Goal: Book appointment/travel/reservation

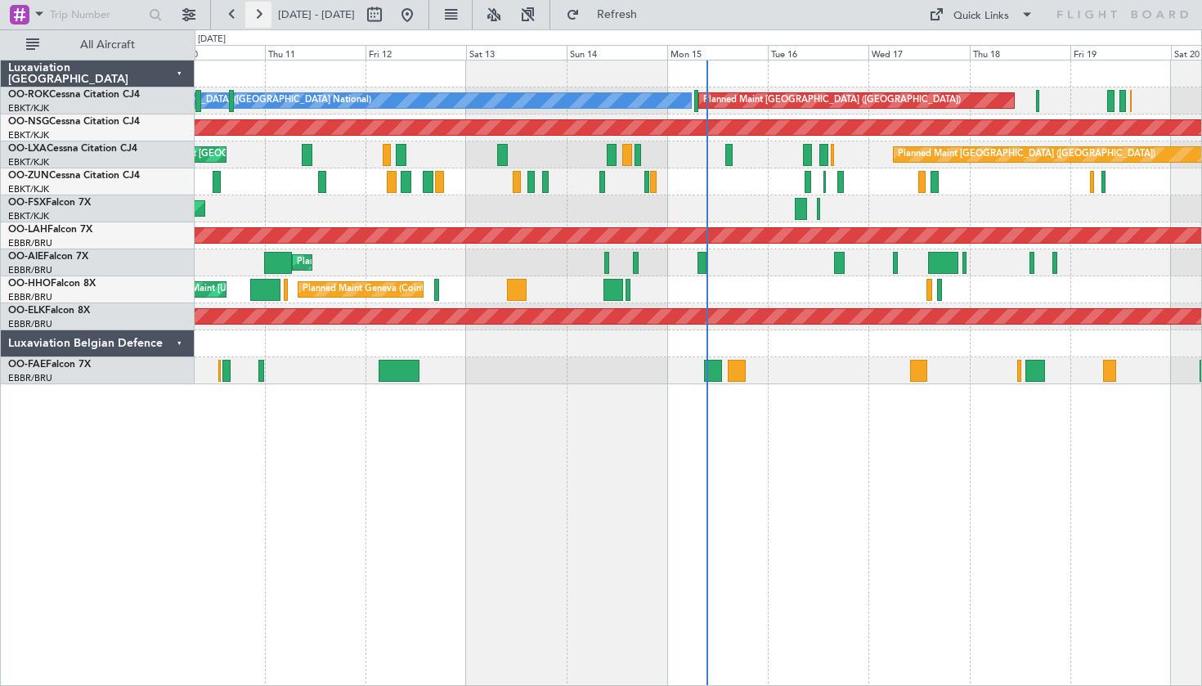
click at [266, 25] on button at bounding box center [258, 15] width 26 height 26
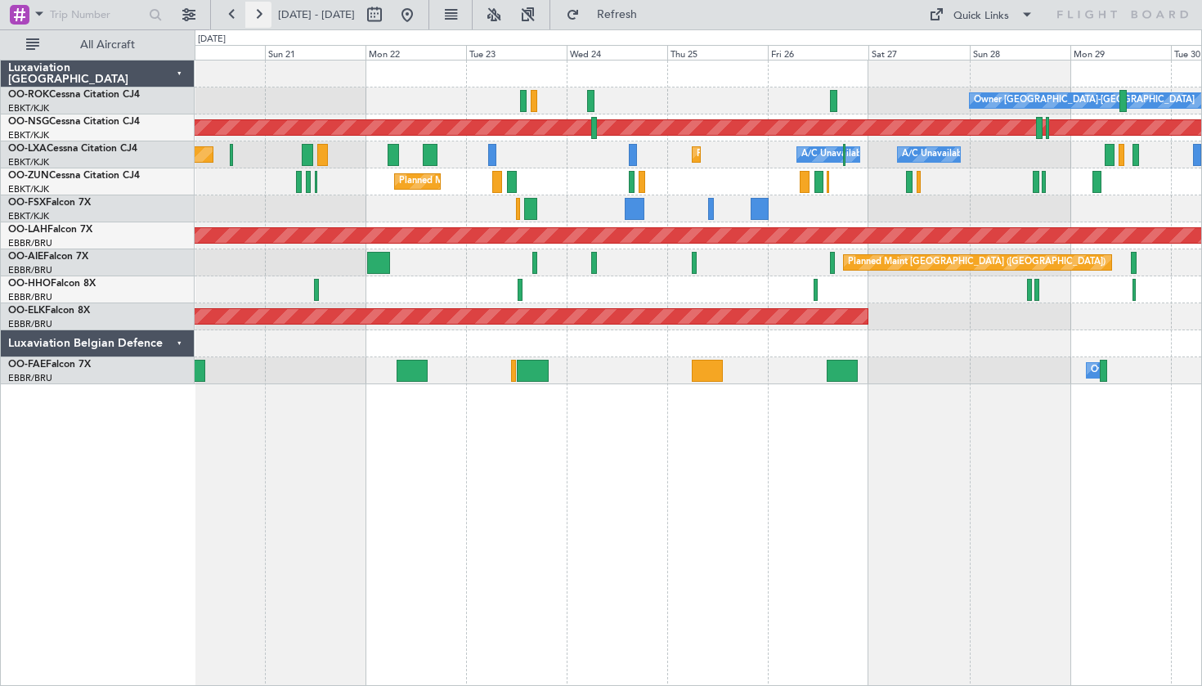
click at [264, 17] on button at bounding box center [258, 15] width 26 height 26
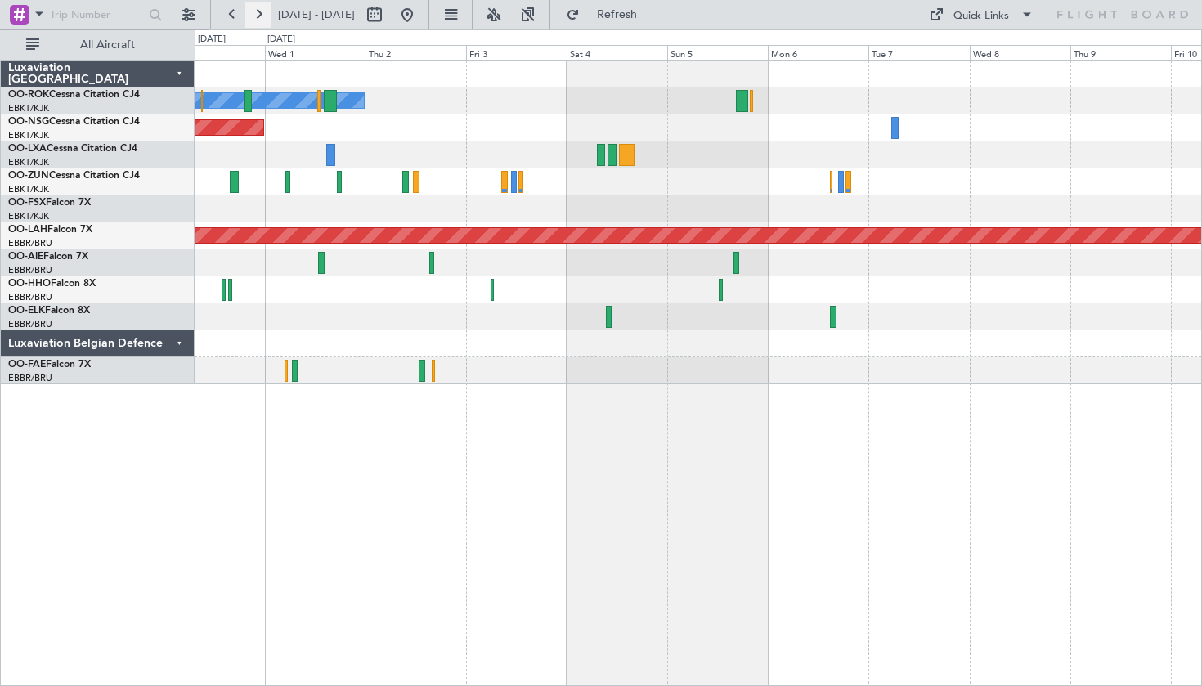
click at [264, 17] on button at bounding box center [258, 15] width 26 height 26
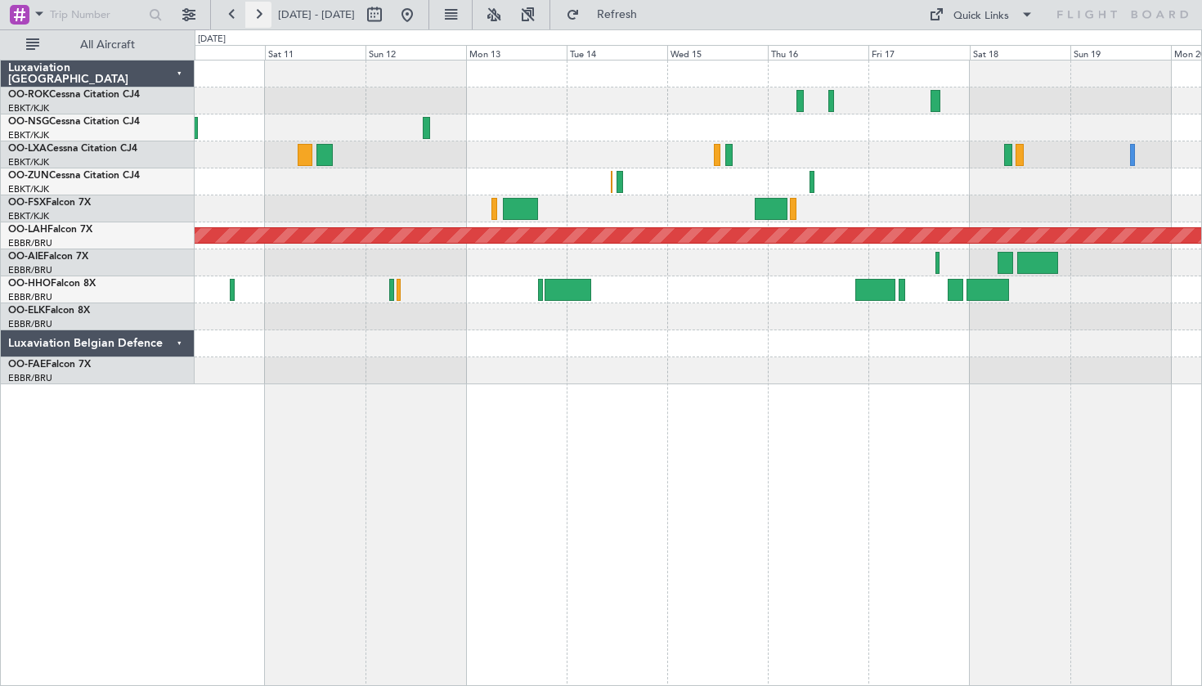
click at [261, 11] on button at bounding box center [258, 15] width 26 height 26
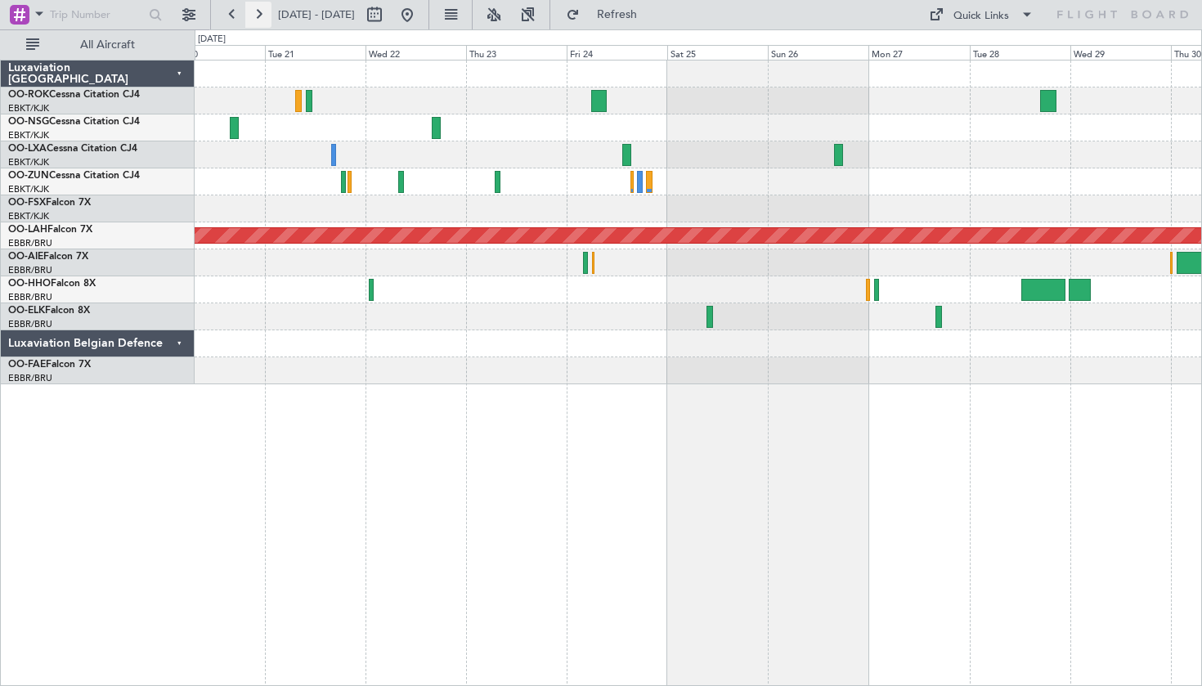
click at [260, 12] on button at bounding box center [258, 15] width 26 height 26
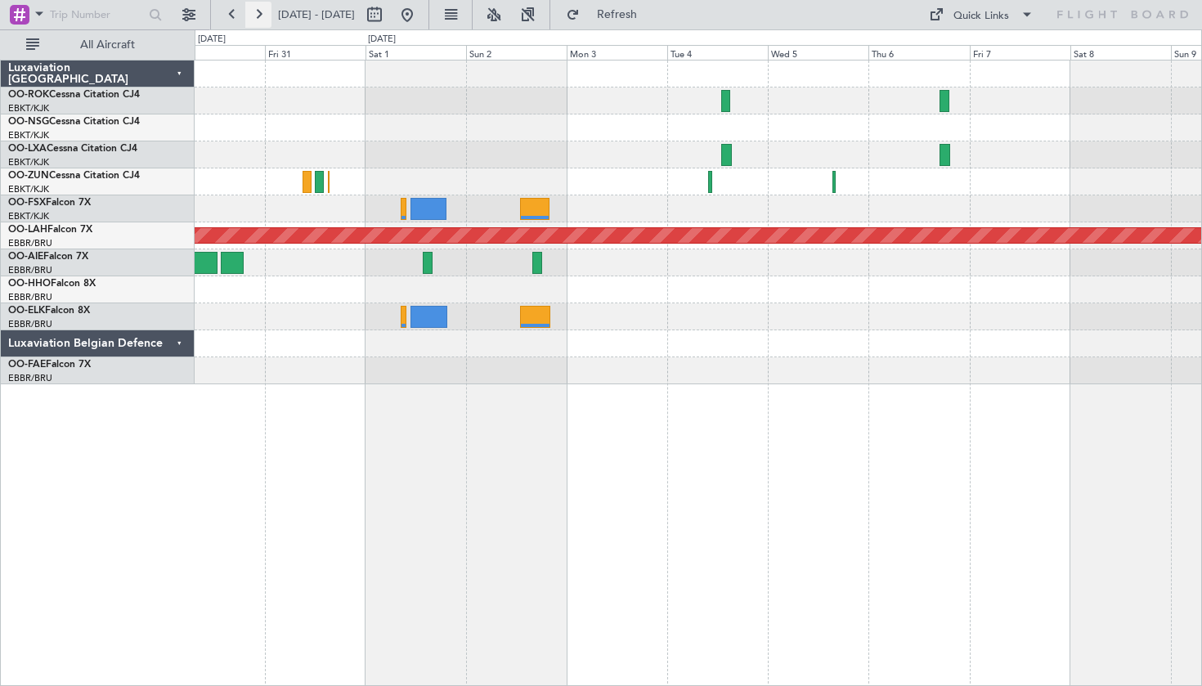
click at [253, 13] on button at bounding box center [258, 15] width 26 height 26
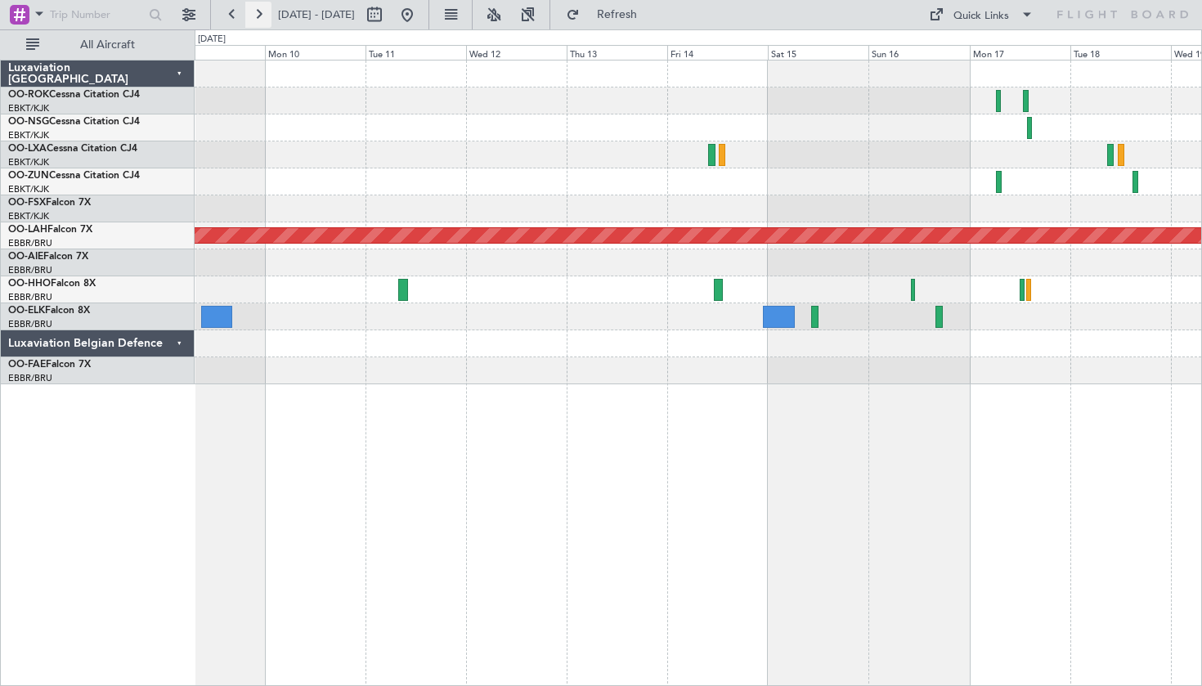
click at [263, 19] on button at bounding box center [258, 15] width 26 height 26
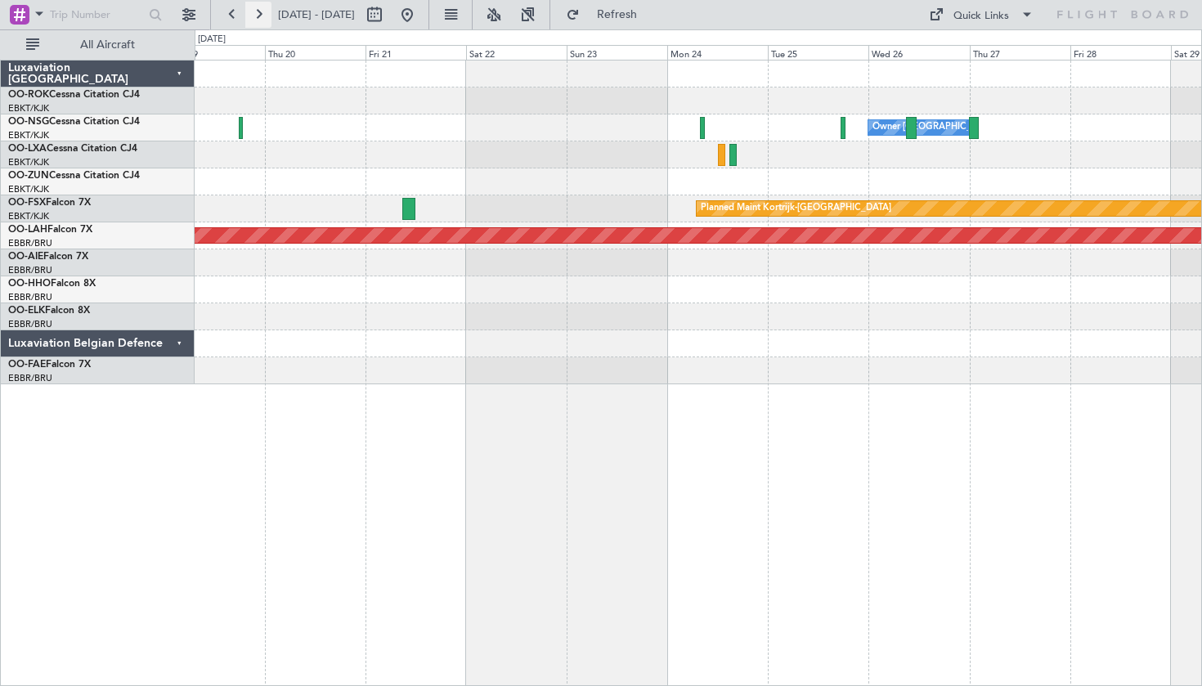
click at [263, 23] on button at bounding box center [258, 15] width 26 height 26
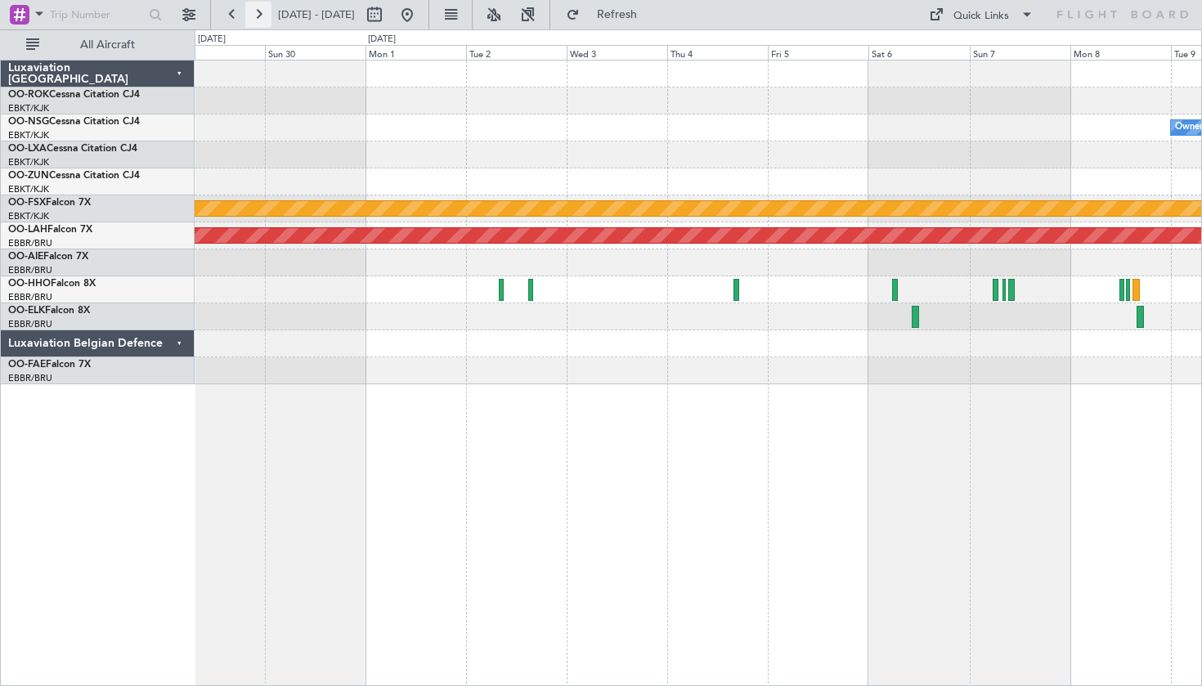
click at [258, 15] on button at bounding box center [258, 15] width 26 height 26
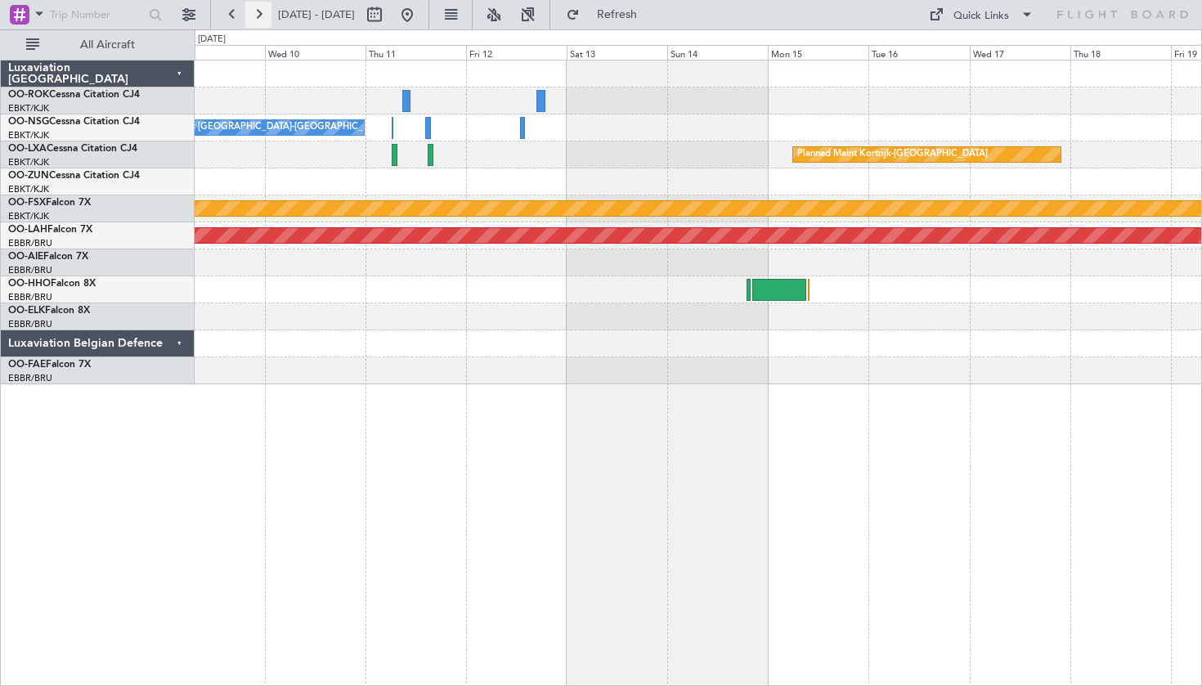
click at [258, 15] on button at bounding box center [258, 15] width 26 height 26
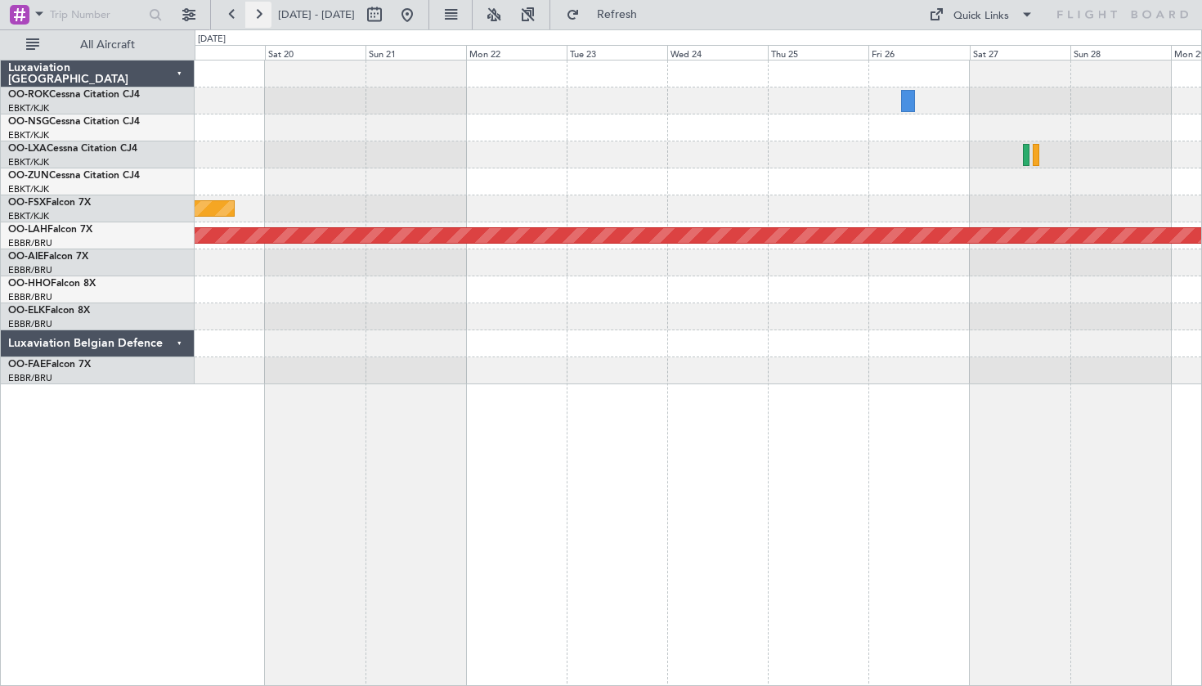
click at [258, 15] on button at bounding box center [258, 15] width 26 height 26
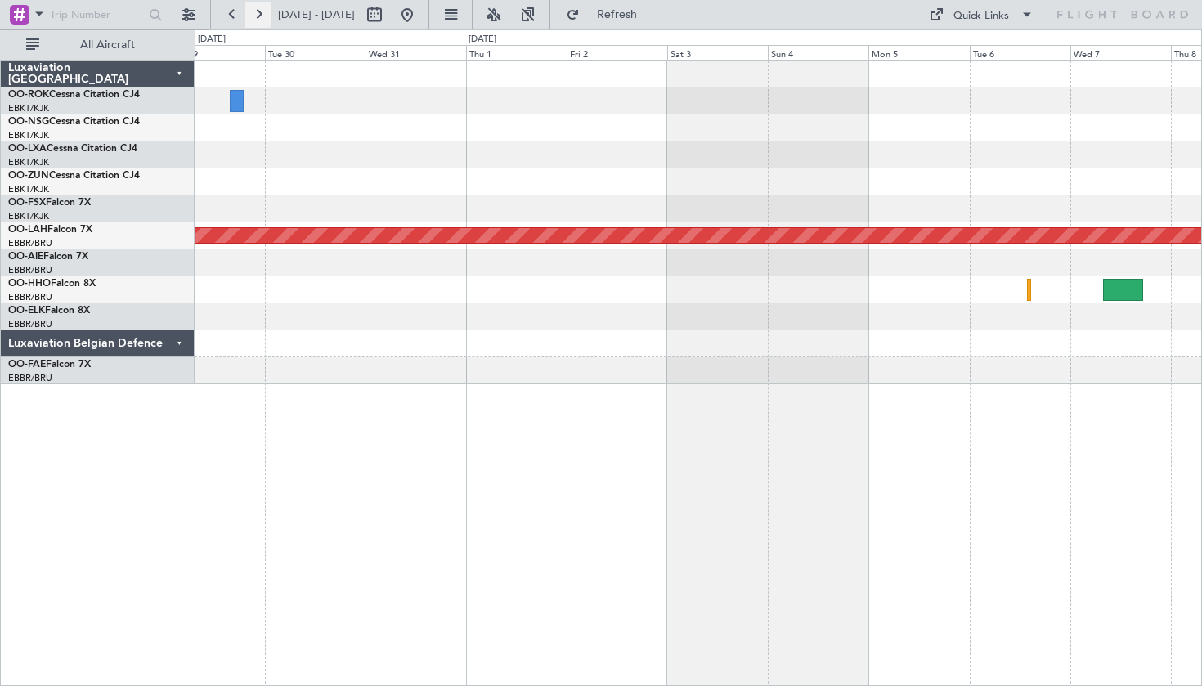
click at [270, 20] on button at bounding box center [258, 15] width 26 height 26
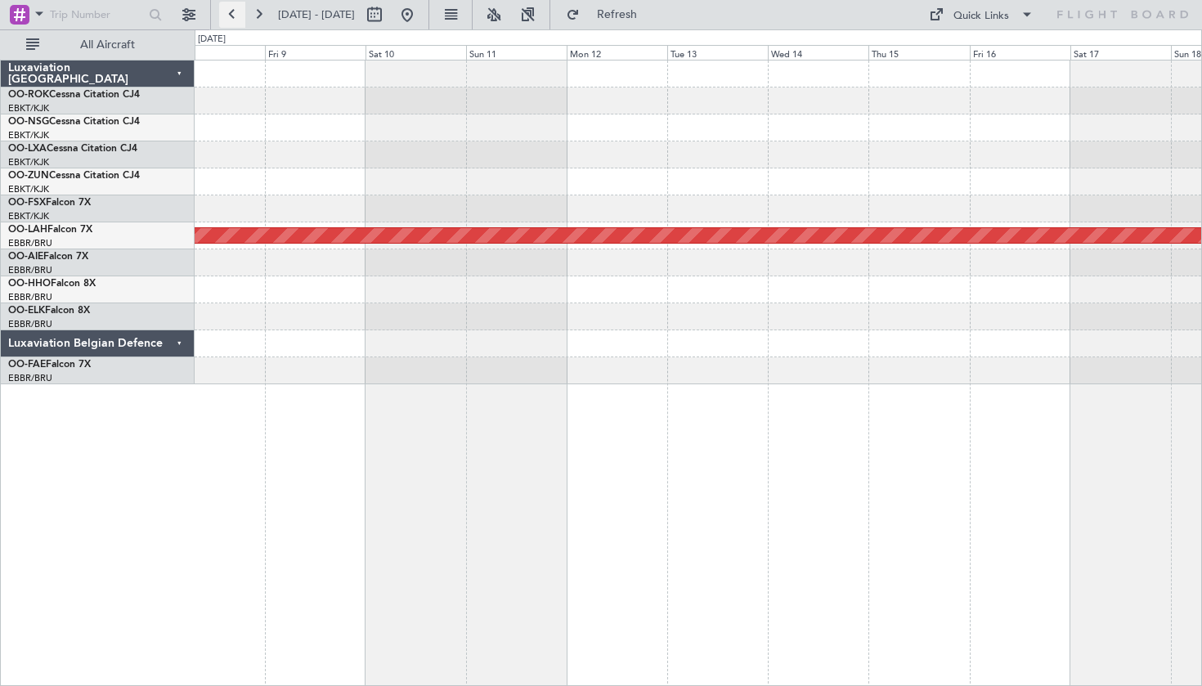
click at [230, 13] on button at bounding box center [232, 15] width 26 height 26
